Goal: Browse casually: Explore the website without a specific task or goal

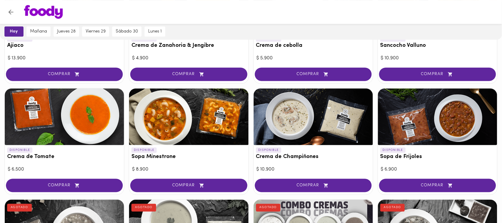
scroll to position [28, 0]
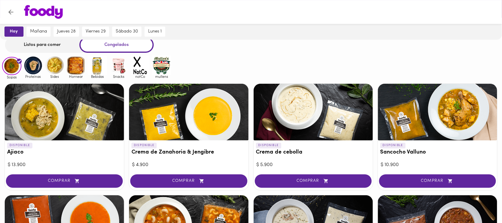
click at [40, 64] on img at bounding box center [33, 65] width 19 height 19
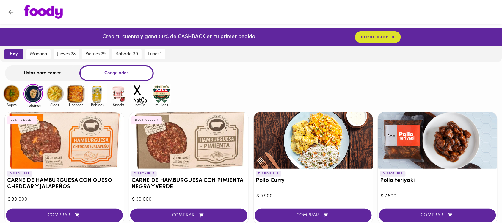
click at [54, 94] on img at bounding box center [54, 93] width 19 height 19
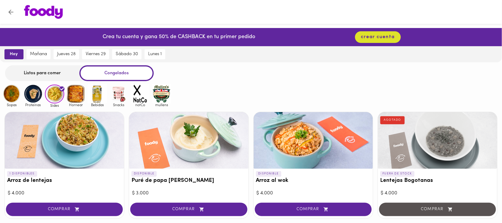
click at [73, 96] on img at bounding box center [75, 93] width 19 height 19
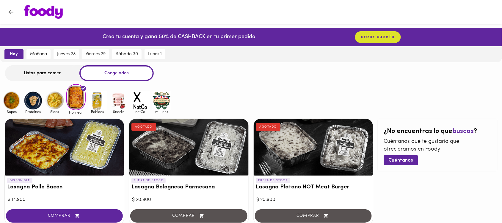
click at [98, 97] on img at bounding box center [97, 100] width 19 height 19
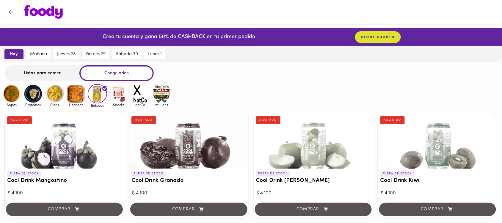
click at [118, 93] on img at bounding box center [118, 93] width 19 height 19
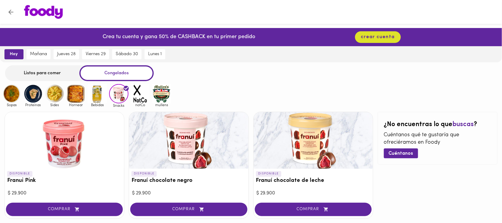
click at [13, 95] on img at bounding box center [11, 93] width 19 height 19
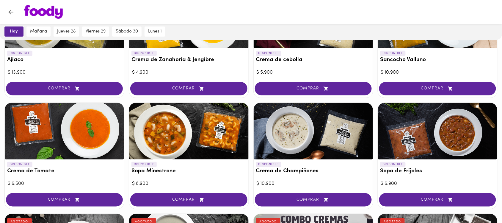
scroll to position [37, 0]
